Goal: Navigation & Orientation: Find specific page/section

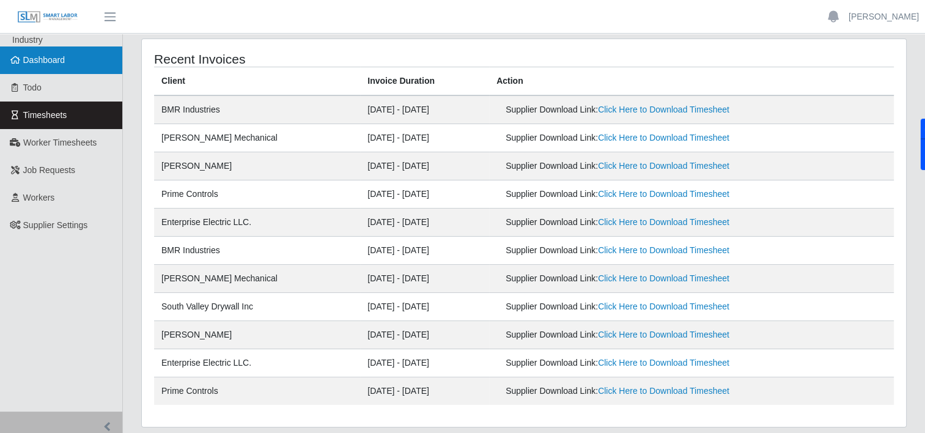
click at [63, 64] on span "Dashboard" at bounding box center [44, 60] width 42 height 10
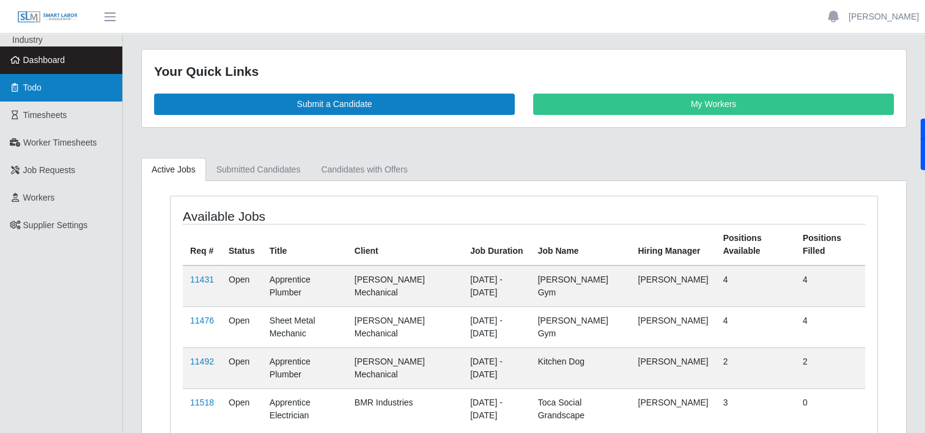
click at [17, 83] on link "Todo" at bounding box center [61, 88] width 122 height 28
